Goal: Find specific page/section: Find specific page/section

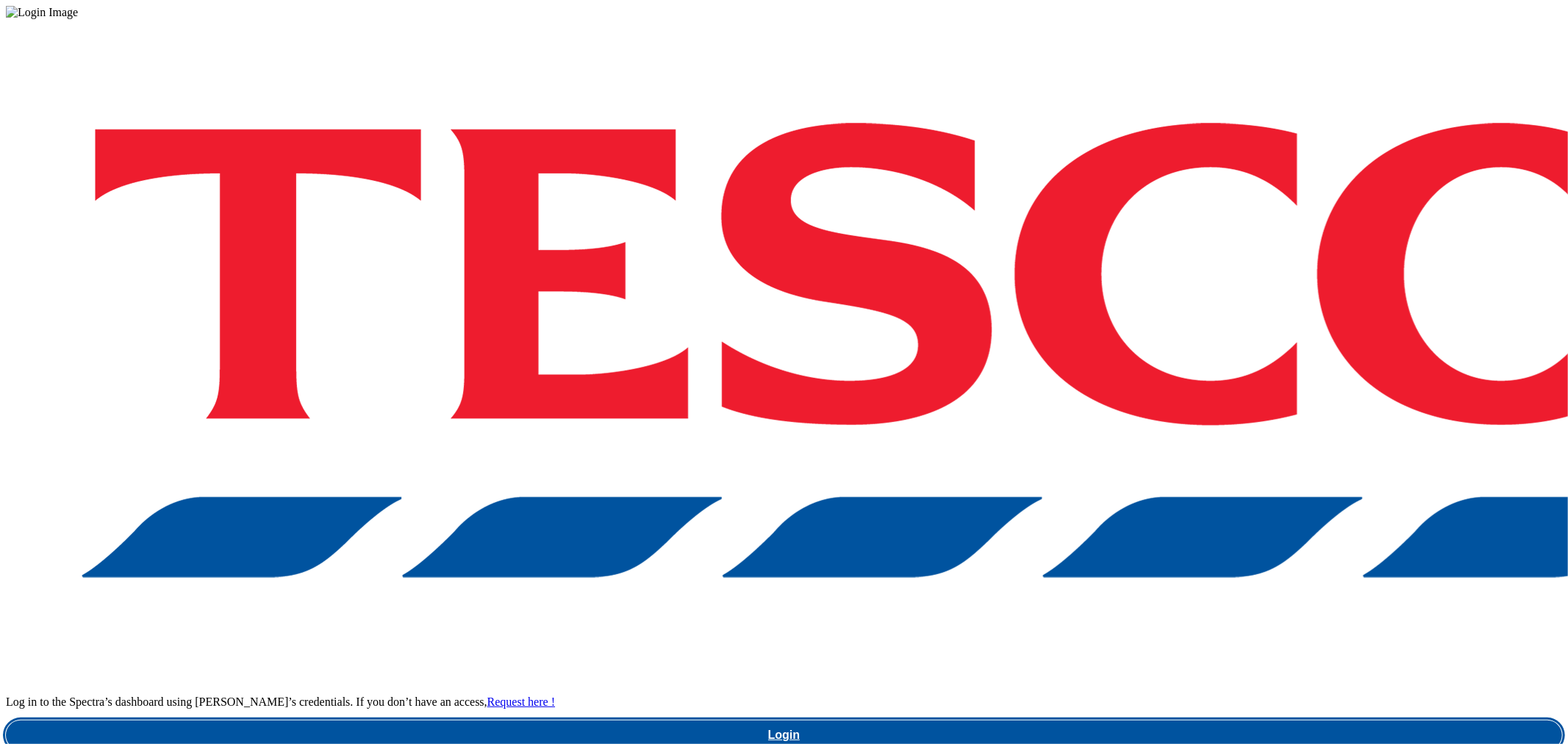
click at [1156, 720] on link "Login" at bounding box center [784, 734] width 1556 height 29
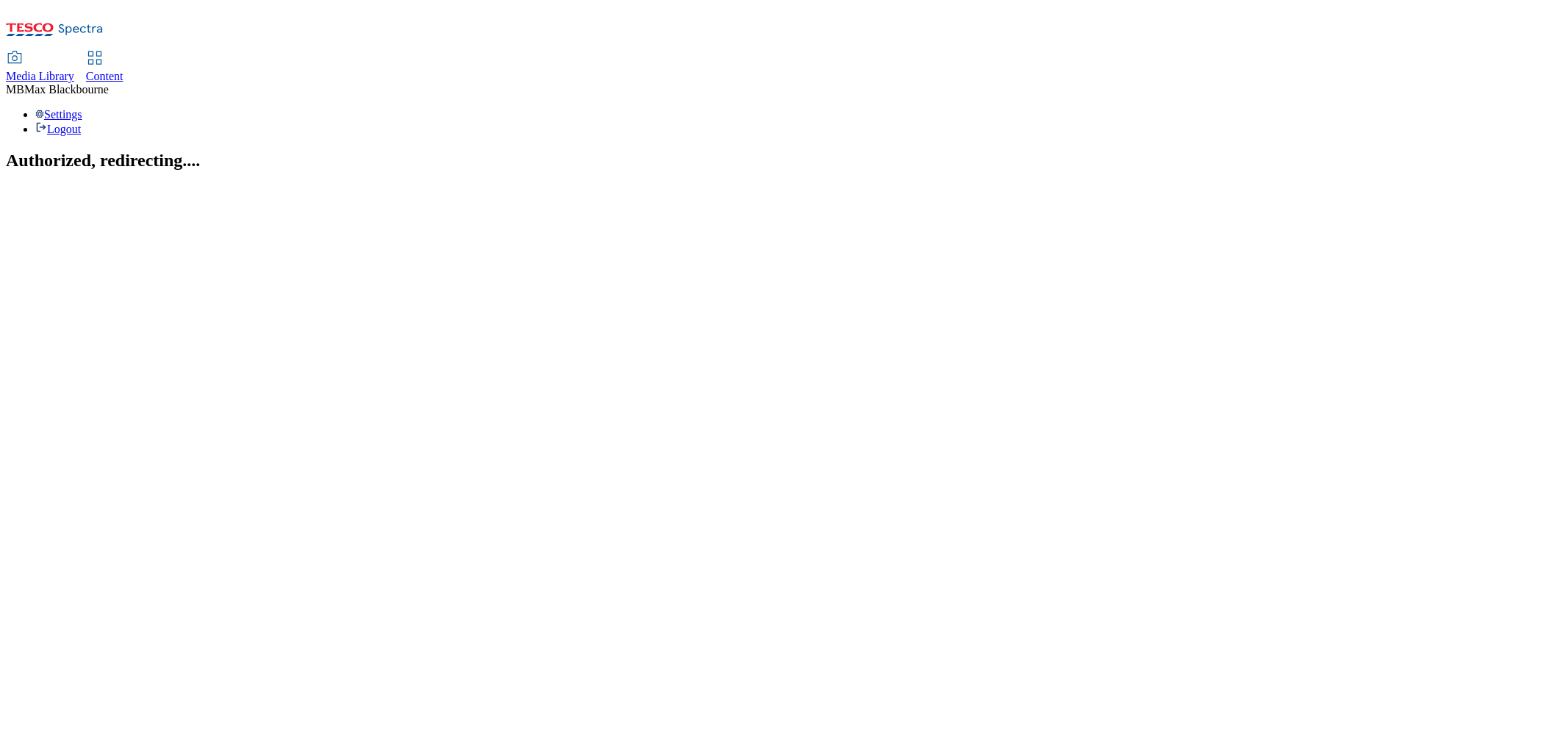
click at [124, 52] on link "Content" at bounding box center [105, 67] width 37 height 31
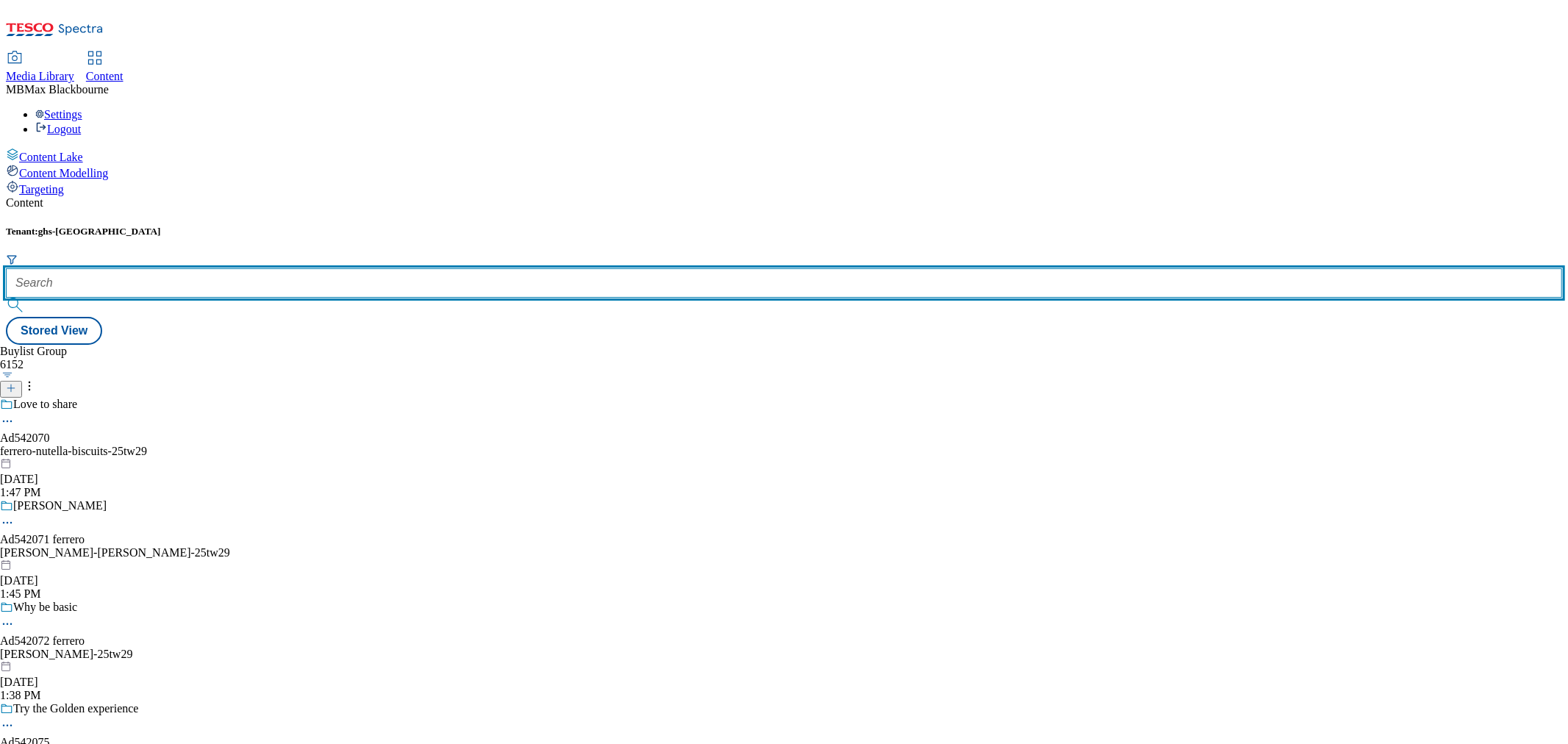
click at [322, 268] on input "text" at bounding box center [784, 282] width 1556 height 29
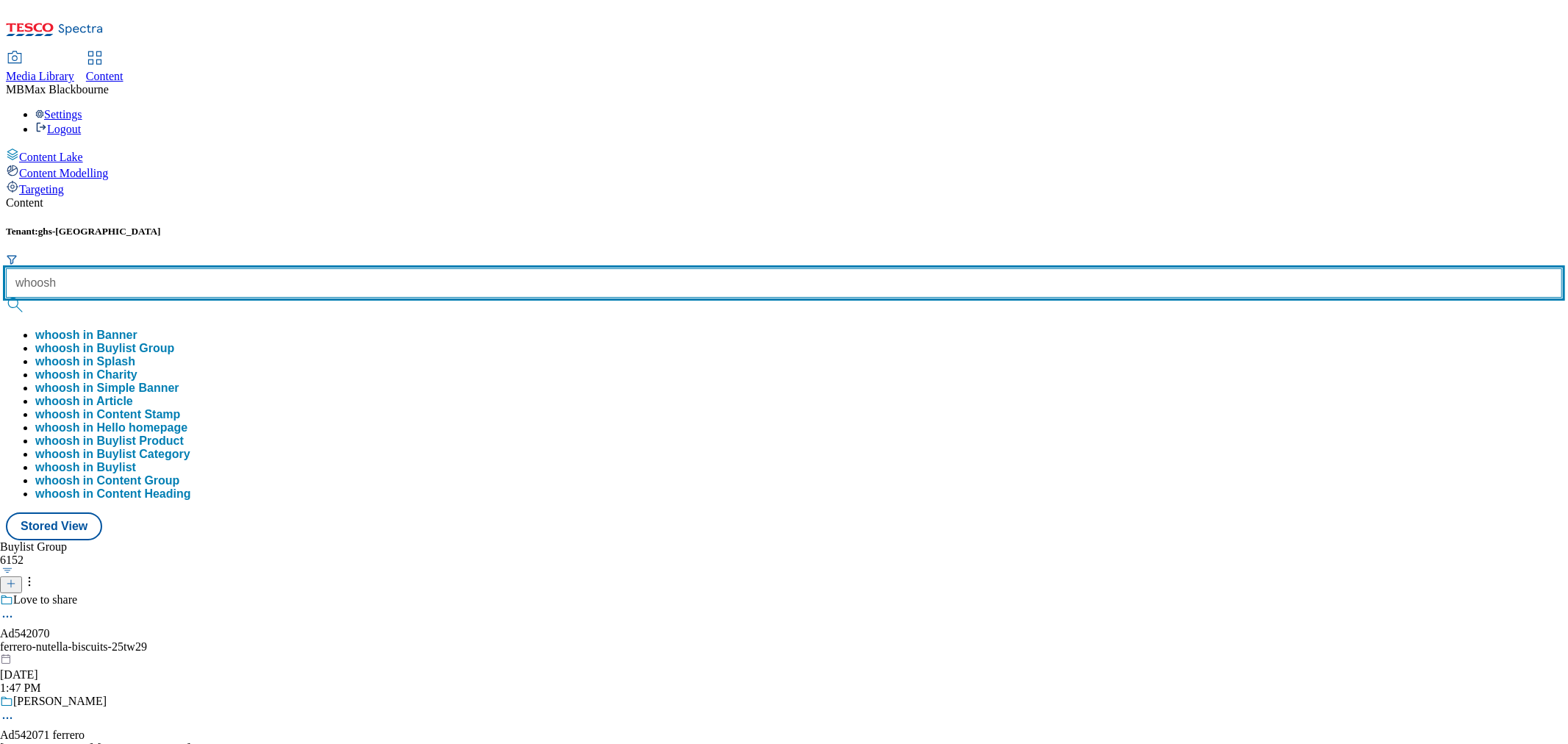
type input "whoosh"
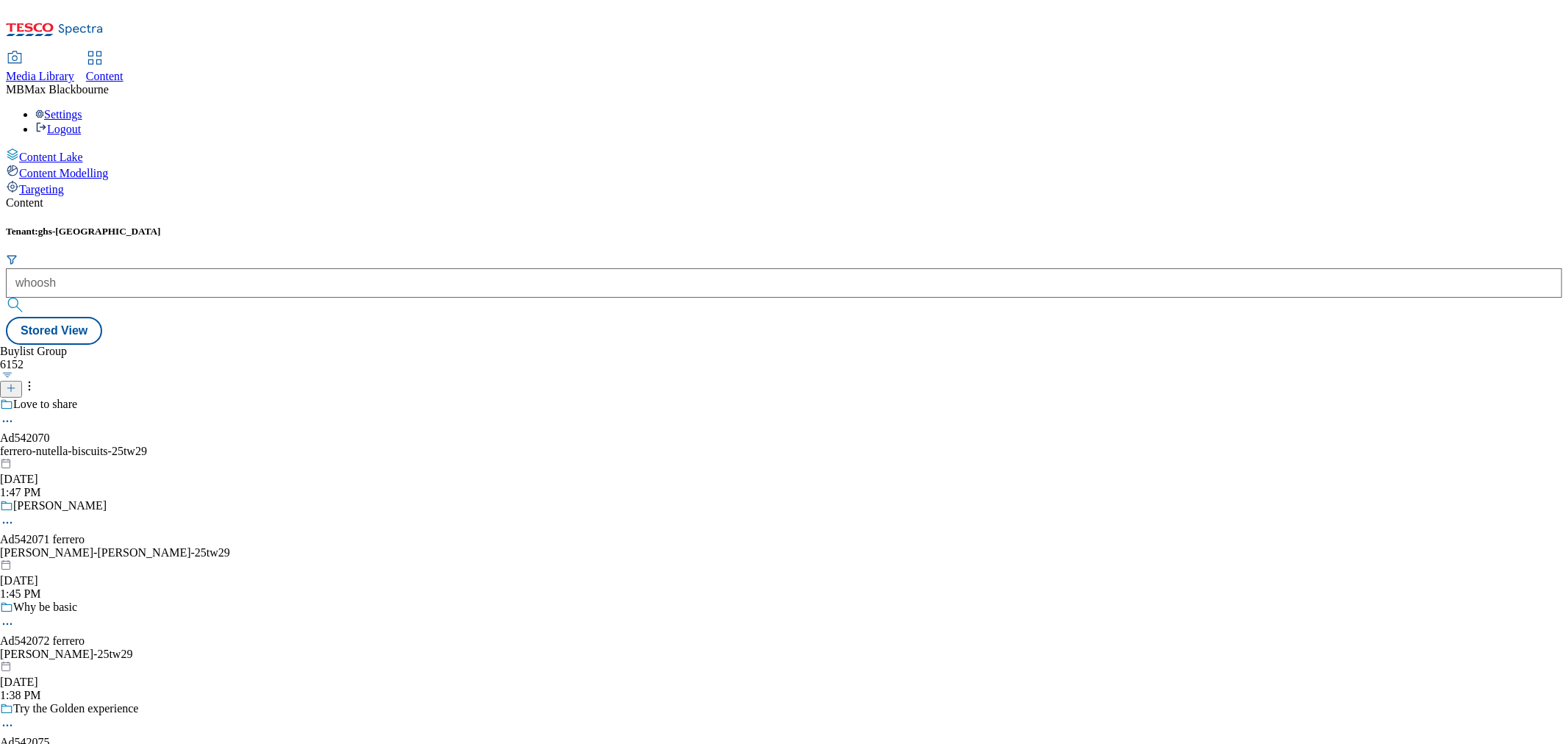
click at [420, 196] on div "Content Tenant: ghs-uk whoosh Stored View Buylist Group 6152 Love to share Ad54…" at bounding box center [784, 270] width 1556 height 148
click at [26, 297] on button "submit" at bounding box center [16, 305] width 20 height 15
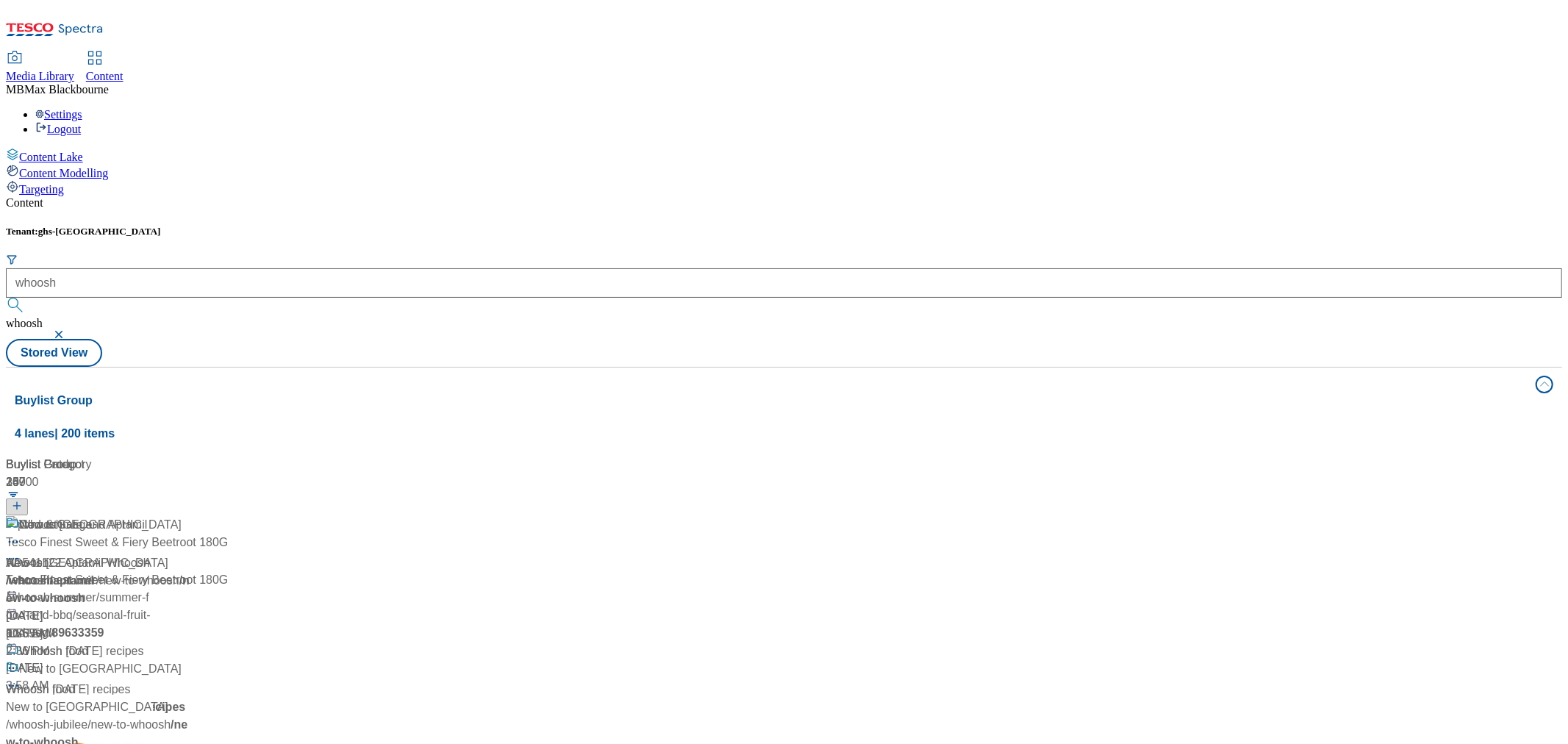
click at [194, 572] on div "/ whoosh" at bounding box center [100, 581] width 188 height 18
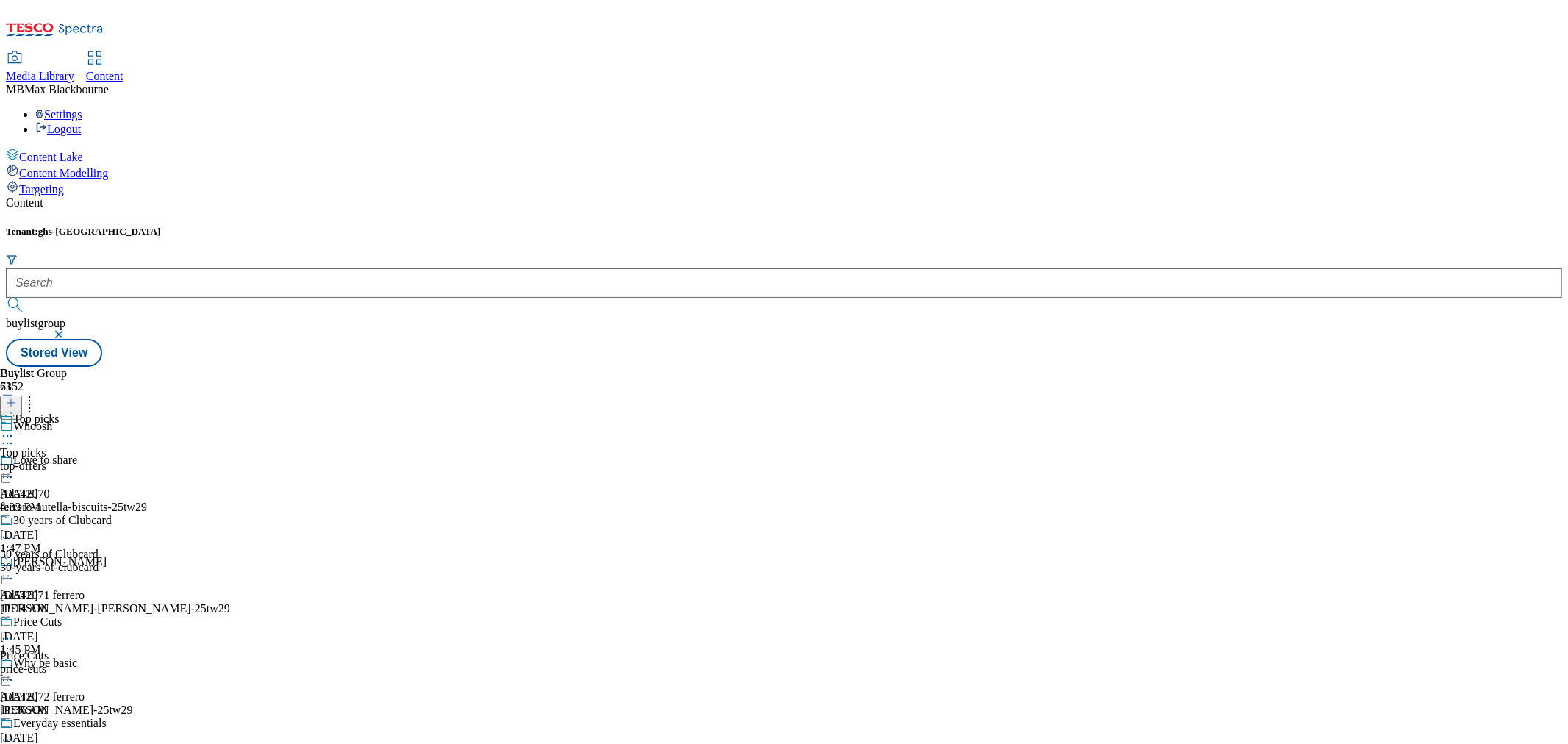
click at [150, 459] on div "top-offers" at bounding box center [75, 466] width 150 height 13
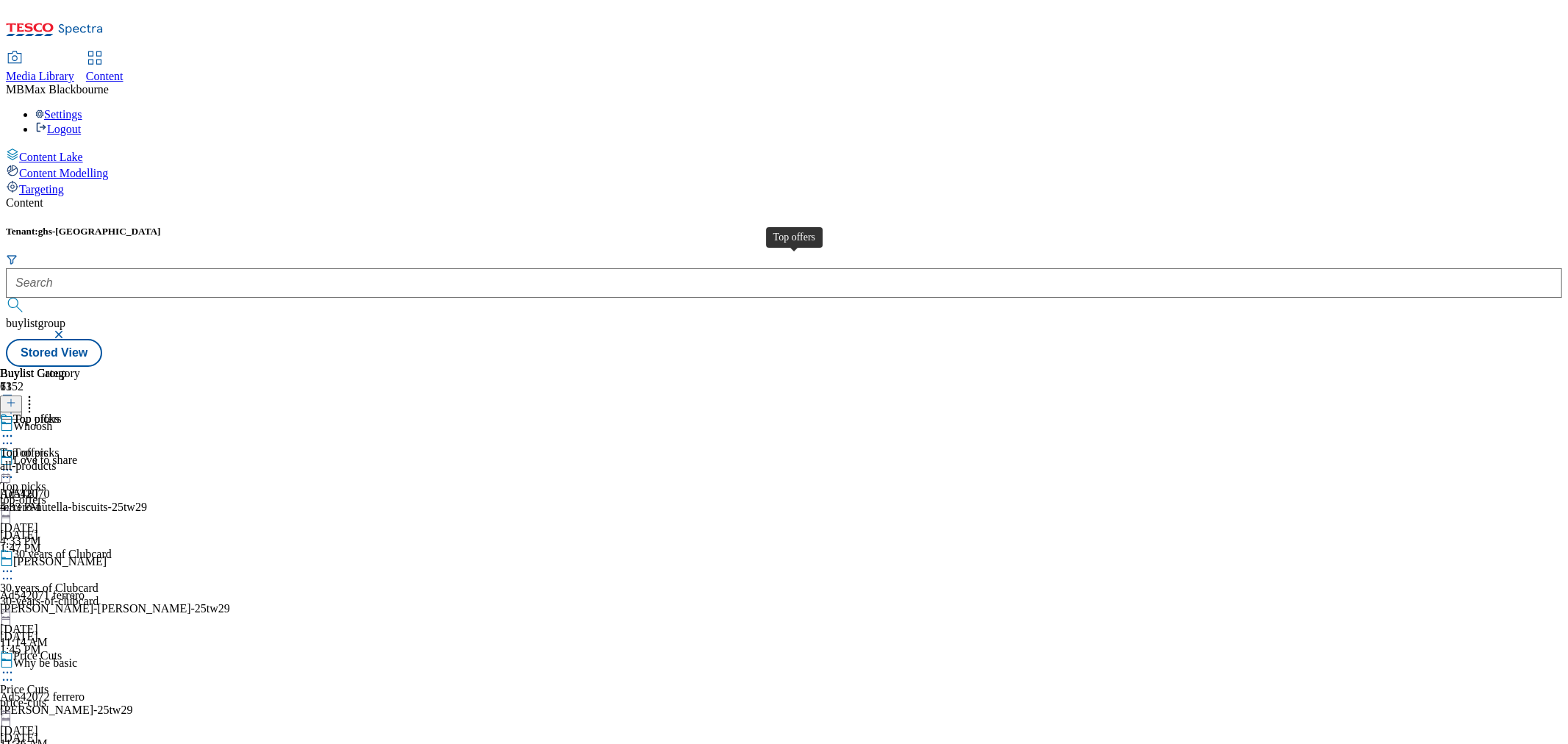
click at [49, 447] on span "Top offers" at bounding box center [24, 453] width 49 height 13
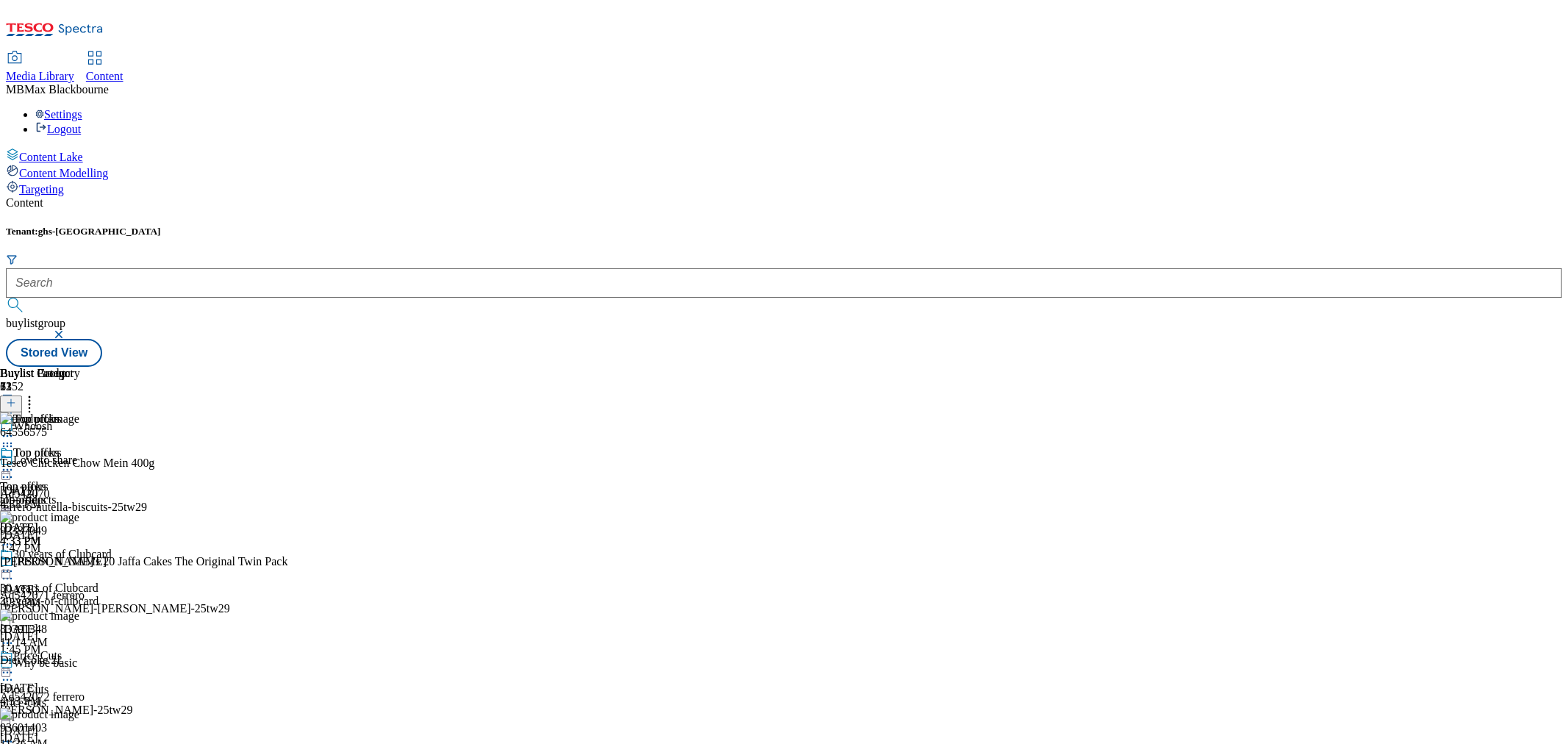
click at [37, 393] on icon at bounding box center [29, 401] width 15 height 15
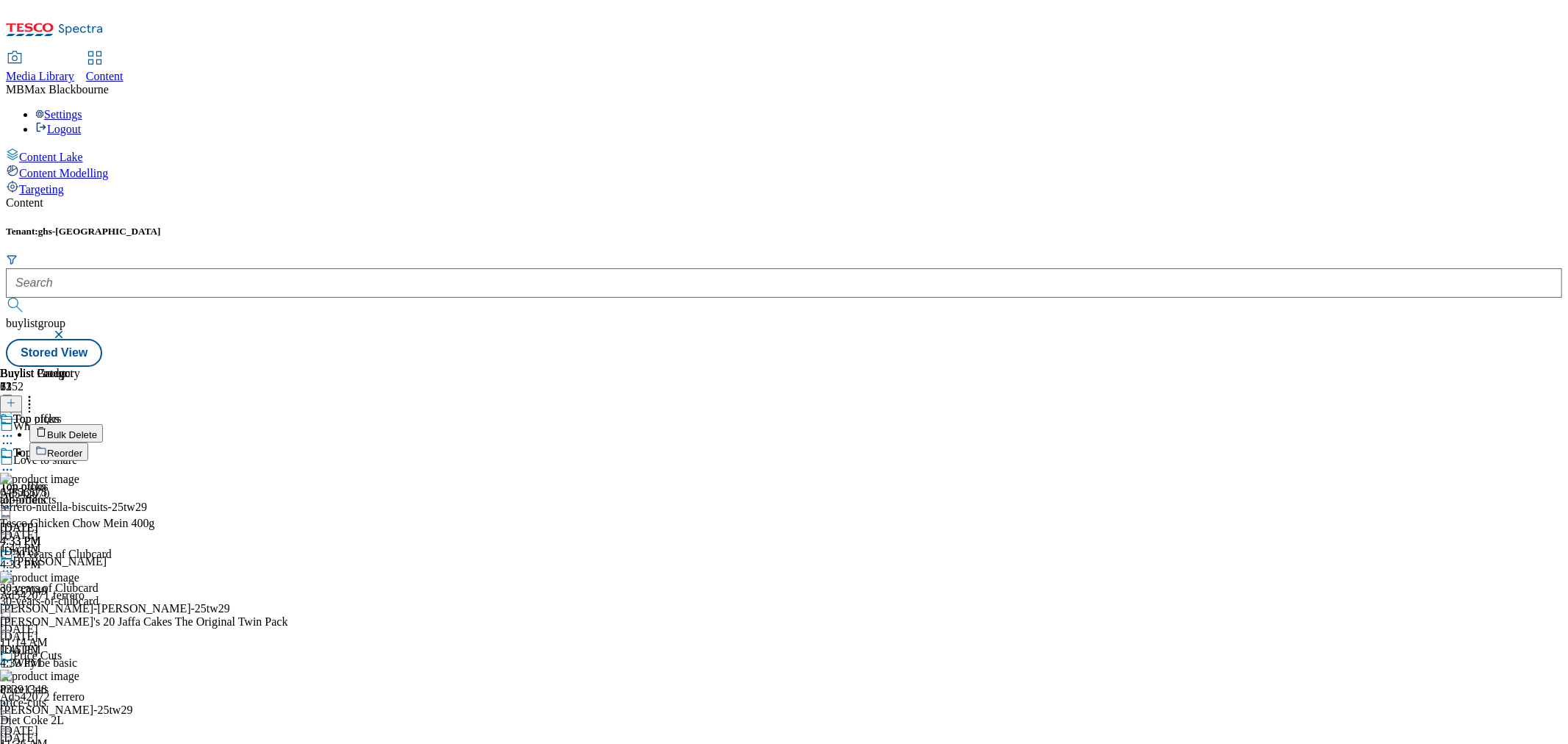
click at [1225, 226] on div "Tenant: ghs-uk buylistgroup Stored View" at bounding box center [784, 296] width 1556 height 141
